Goal: Find specific page/section: Find specific page/section

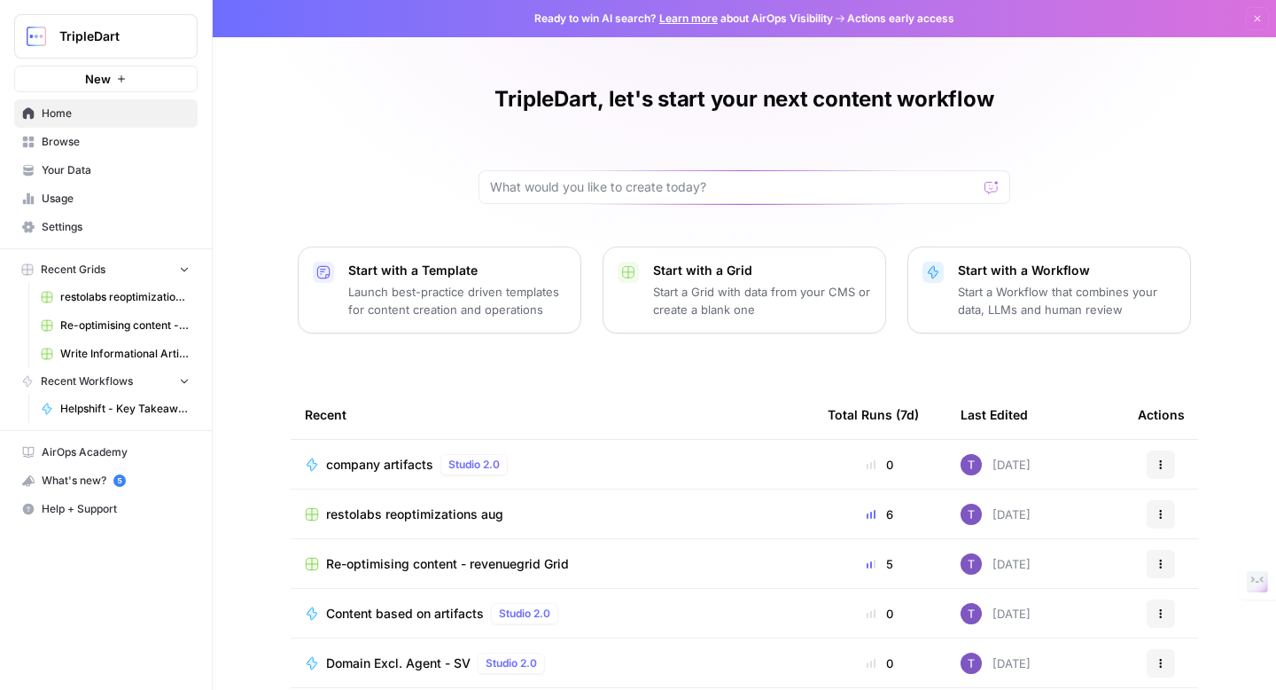
click at [77, 139] on span "Browse" at bounding box center [116, 142] width 148 height 16
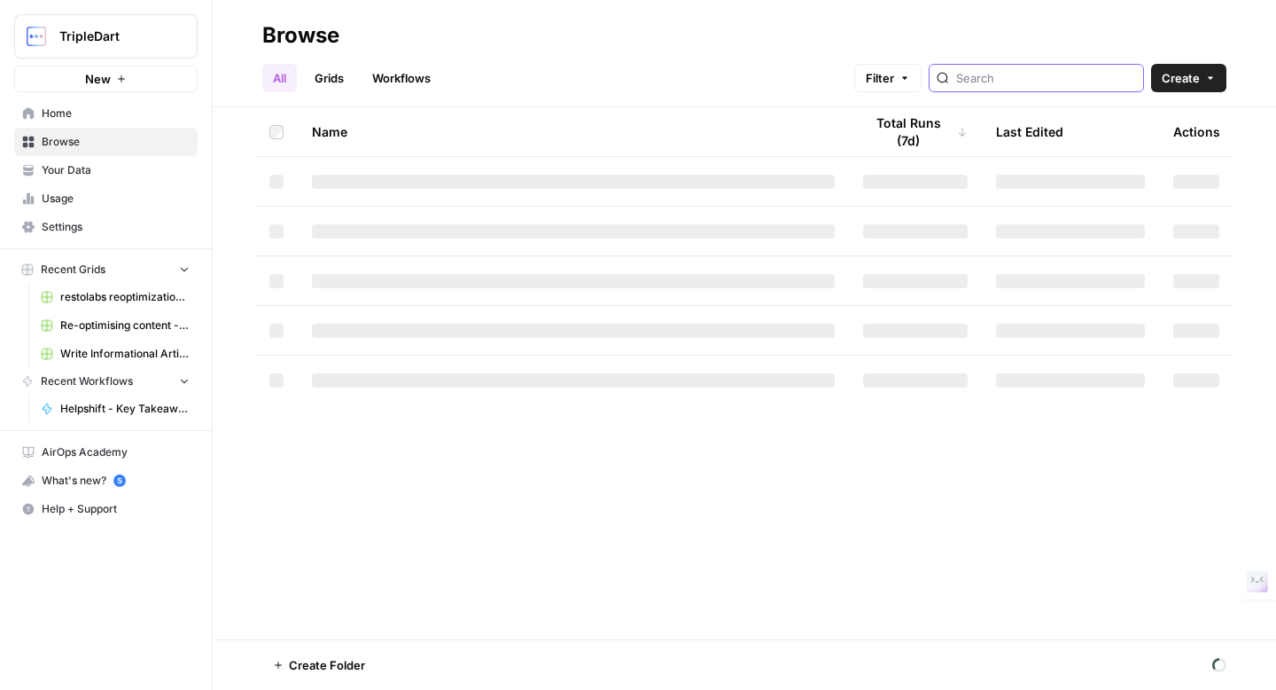
click at [1066, 80] on input "search" at bounding box center [1046, 78] width 180 height 18
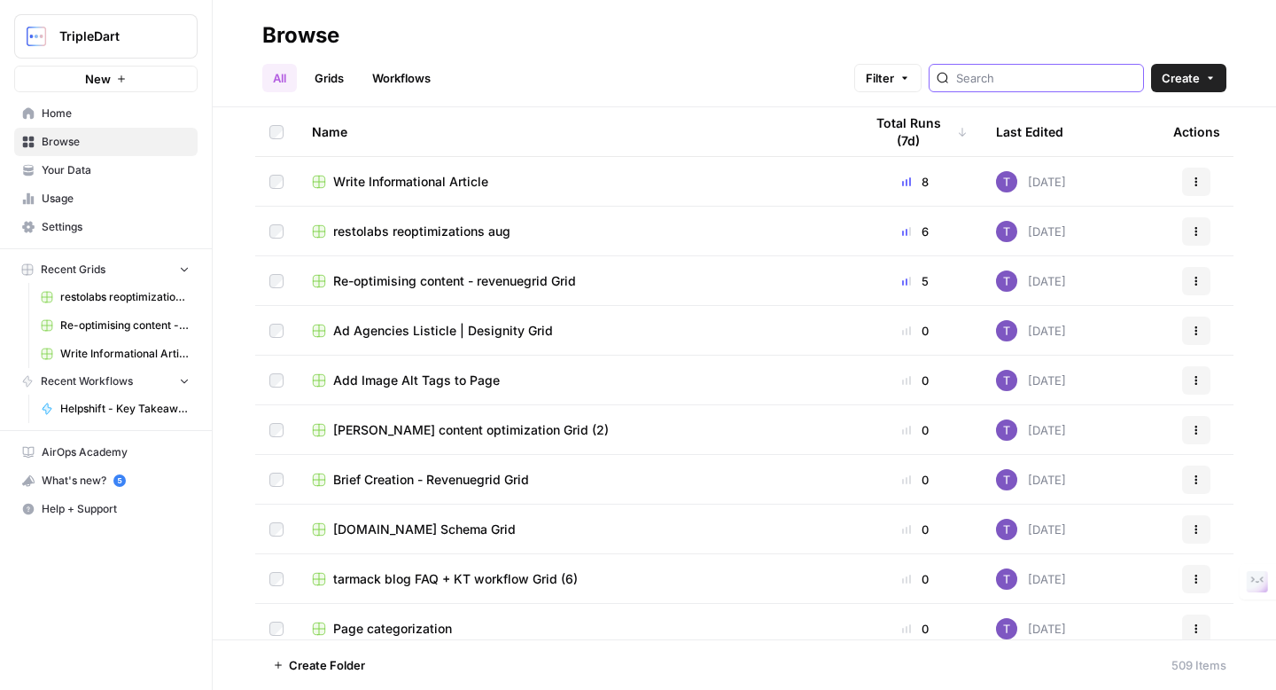
type input "helpshift"
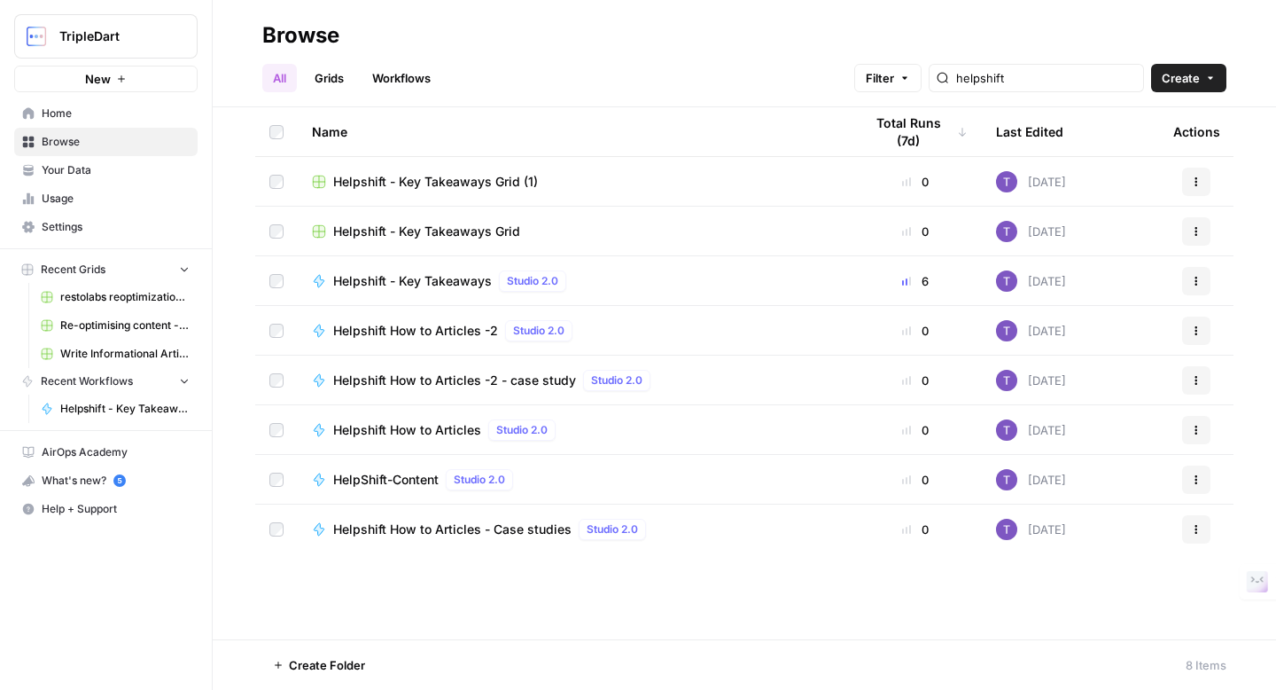
click at [464, 281] on span "Helpshift - Key Takeaways" at bounding box center [412, 281] width 159 height 18
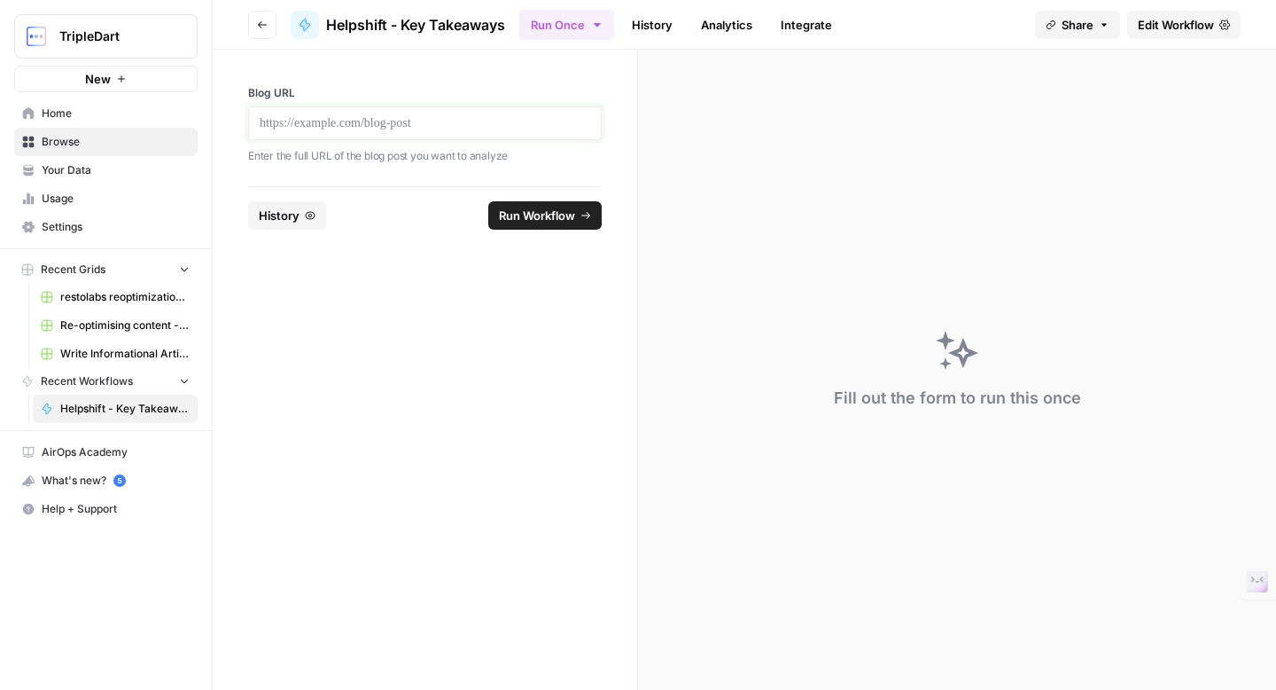
click at [524, 125] on p at bounding box center [425, 123] width 331 height 18
